Goal: Transaction & Acquisition: Purchase product/service

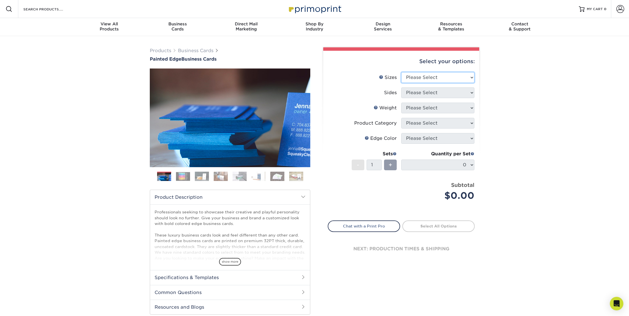
click at [450, 75] on select "Please Select 2" x 3.5" - Standard 2.125" x 3.375" - European 2.5" x 2.5" - Squ…" at bounding box center [437, 77] width 73 height 11
select select "2.00x3.50"
click at [401, 72] on select "Please Select 2" x 3.5" - Standard 2.125" x 3.375" - European 2.5" x 2.5" - Squ…" at bounding box center [437, 77] width 73 height 11
click at [424, 92] on select "Please Select Print Both Sides Print Front Only" at bounding box center [437, 92] width 73 height 11
select select "13abbda7-1d64-4f25-8bb2-c179b224825d"
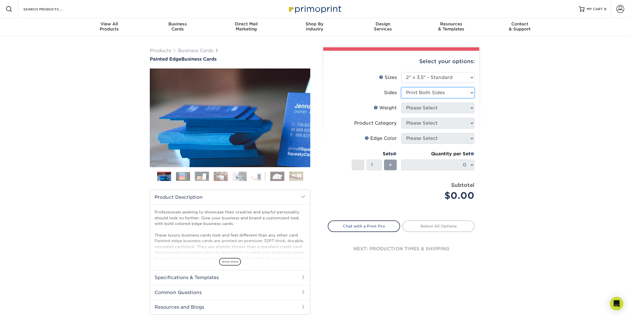
click at [401, 87] on select "Please Select Print Both Sides Print Front Only" at bounding box center [437, 92] width 73 height 11
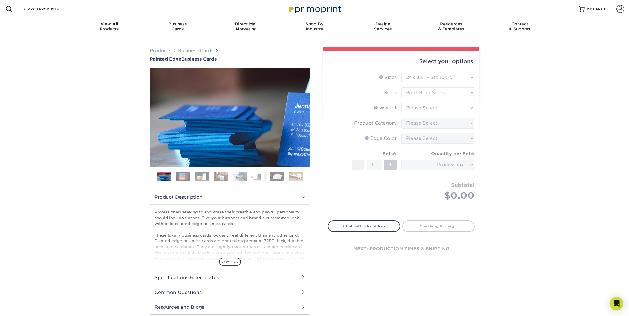
click at [442, 108] on form "Sizes Help Sizes Please Select 2" x 3.5" - Standard 2.125" x 3.375" - European …" at bounding box center [401, 143] width 147 height 142
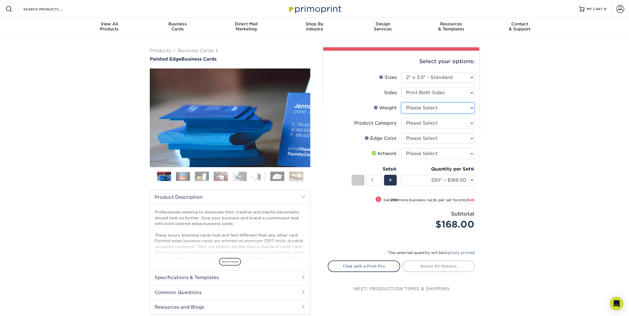
click at [417, 108] on select "Please Select 32PTUC" at bounding box center [437, 107] width 73 height 11
select select "32PTUC"
click at [401, 102] on select "Please Select 32PTUC" at bounding box center [437, 107] width 73 height 11
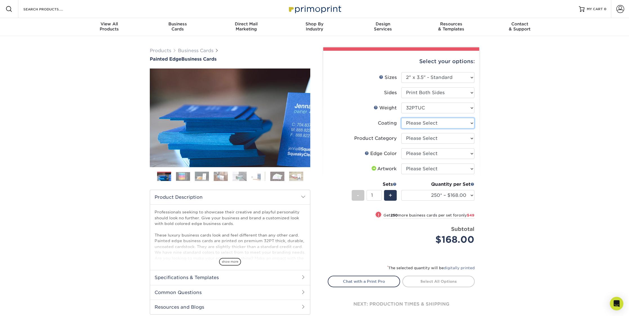
click at [420, 122] on select at bounding box center [437, 123] width 73 height 11
click at [416, 141] on select "Please Select Business Cards" at bounding box center [437, 138] width 73 height 11
select select "3b5148f1-0588-4f88-a218-97bcfdce65c1"
click at [401, 133] on select "Please Select Business Cards" at bounding box center [437, 138] width 73 height 11
click at [407, 125] on select at bounding box center [437, 123] width 73 height 11
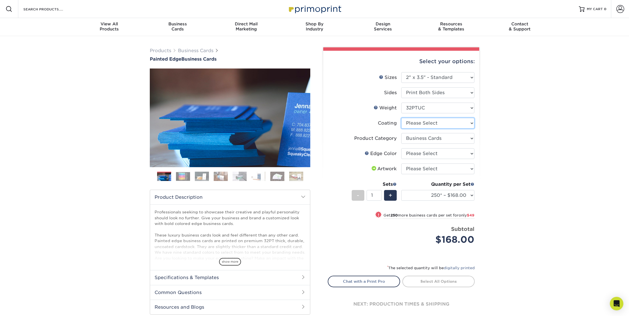
select select "3e7618de-abca-4bda-9f97-8b9129e913d8"
click at [401, 118] on select at bounding box center [437, 123] width 73 height 11
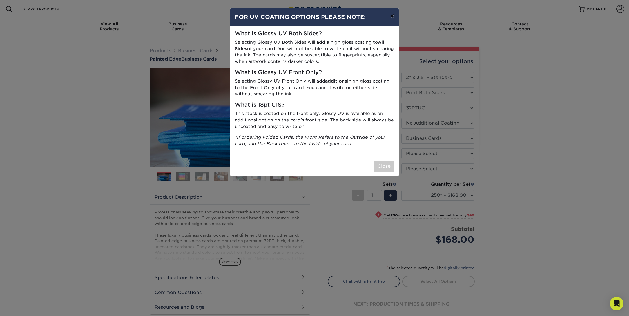
click at [391, 21] on button "×" at bounding box center [392, 16] width 13 height 16
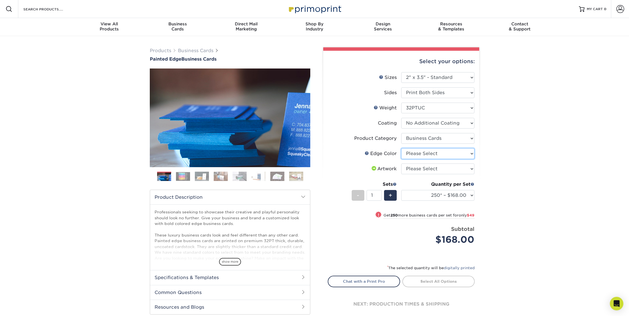
click at [418, 157] on select "Please Select Charcoal Black Brown Blue Pearlescent Blue Pearlescent Gold Pearl…" at bounding box center [437, 153] width 73 height 11
